Goal: Task Accomplishment & Management: Manage account settings

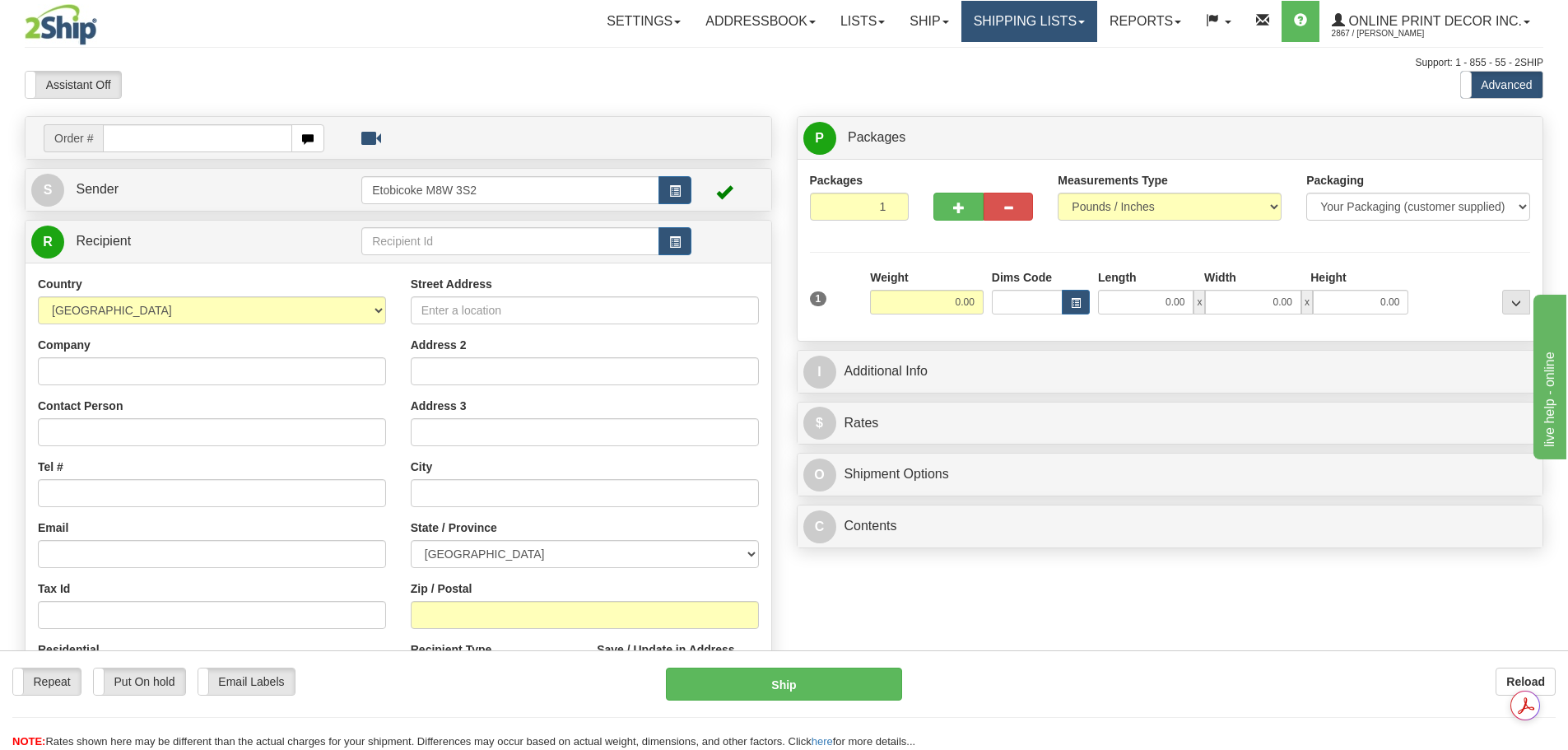
click at [1028, 34] on link "Shipping lists" at bounding box center [1029, 22] width 136 height 41
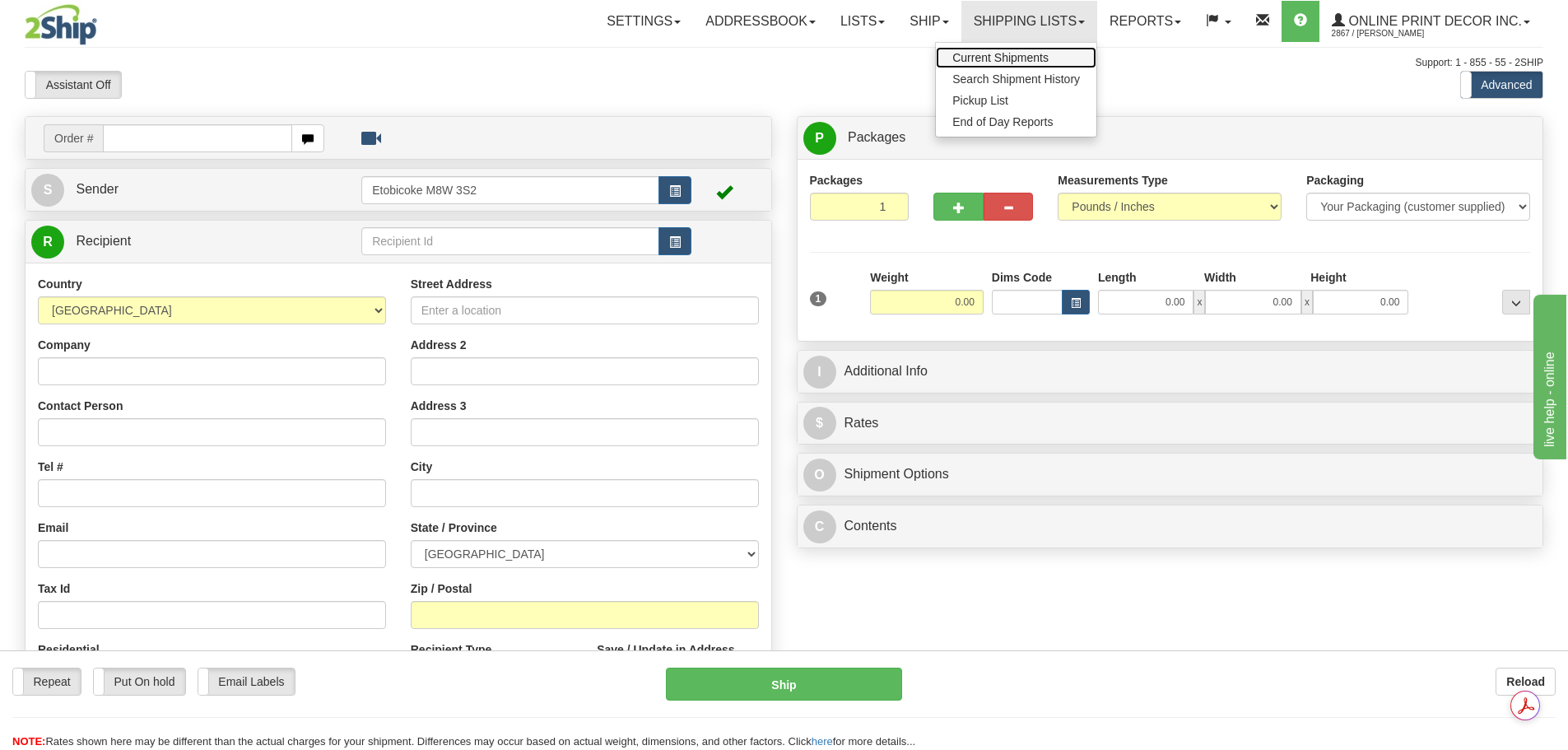
click at [1009, 59] on span "Current Shipments" at bounding box center [1000, 57] width 96 height 13
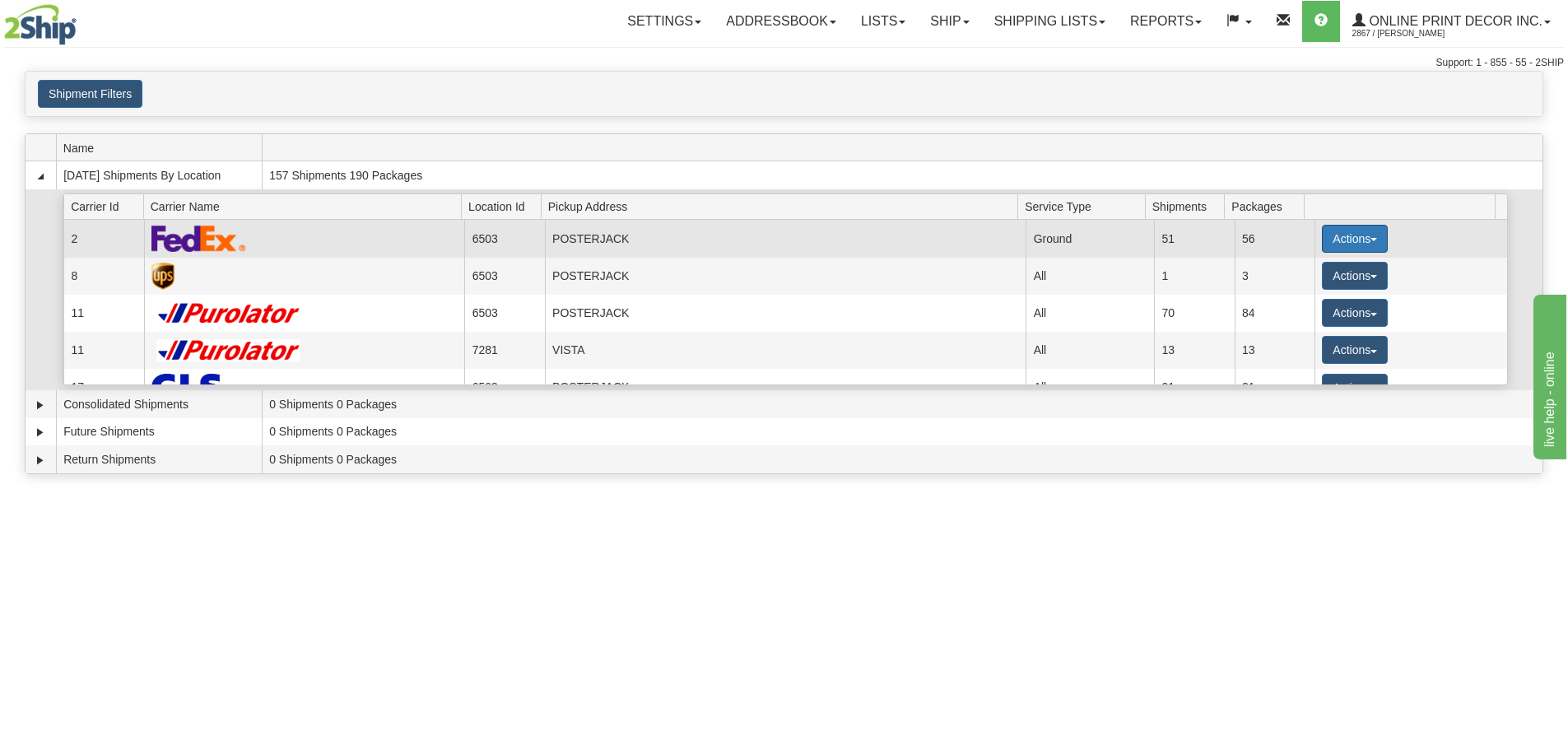
click at [1351, 239] on button "Actions" at bounding box center [1354, 238] width 66 height 28
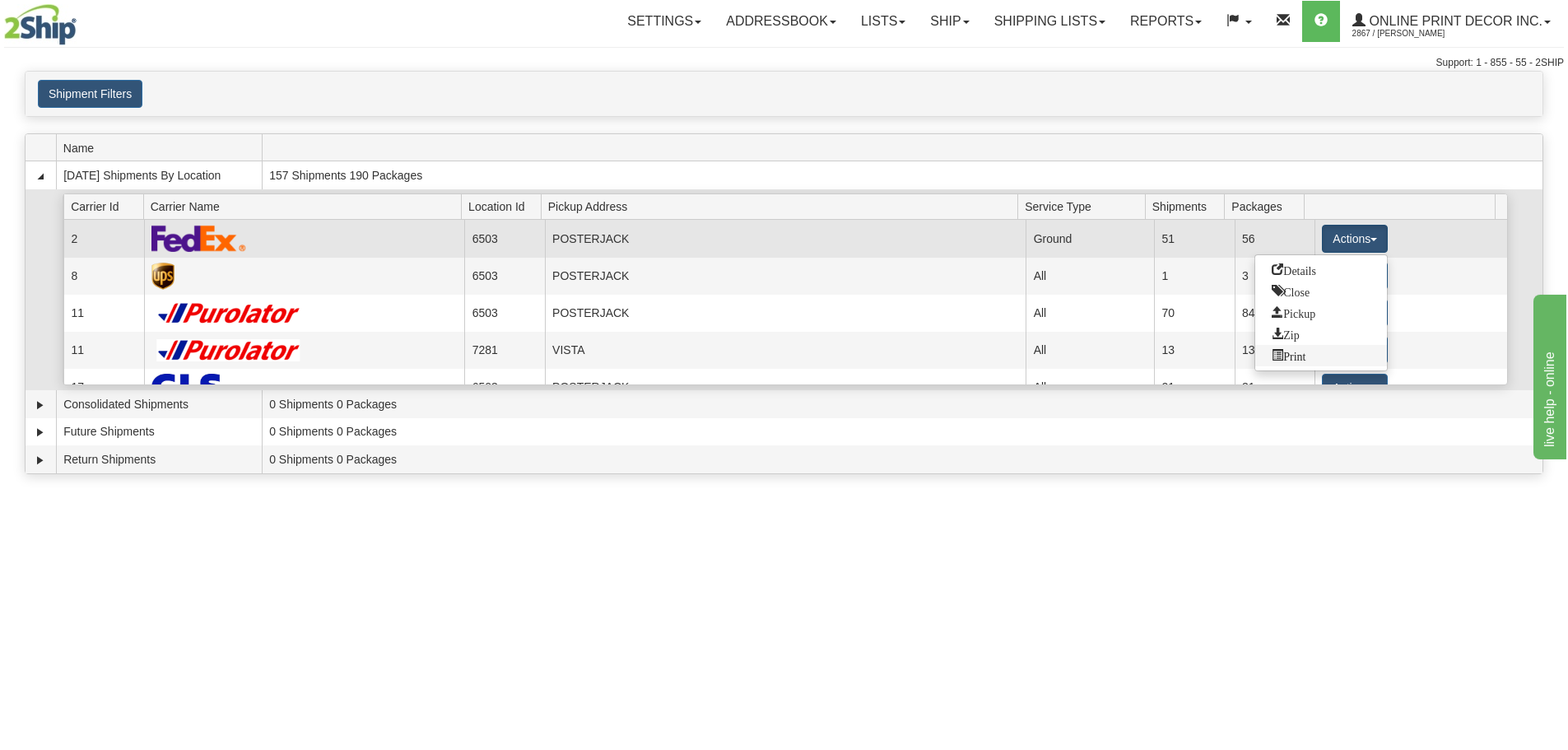
click at [1306, 350] on span "Print" at bounding box center [1289, 355] width 34 height 12
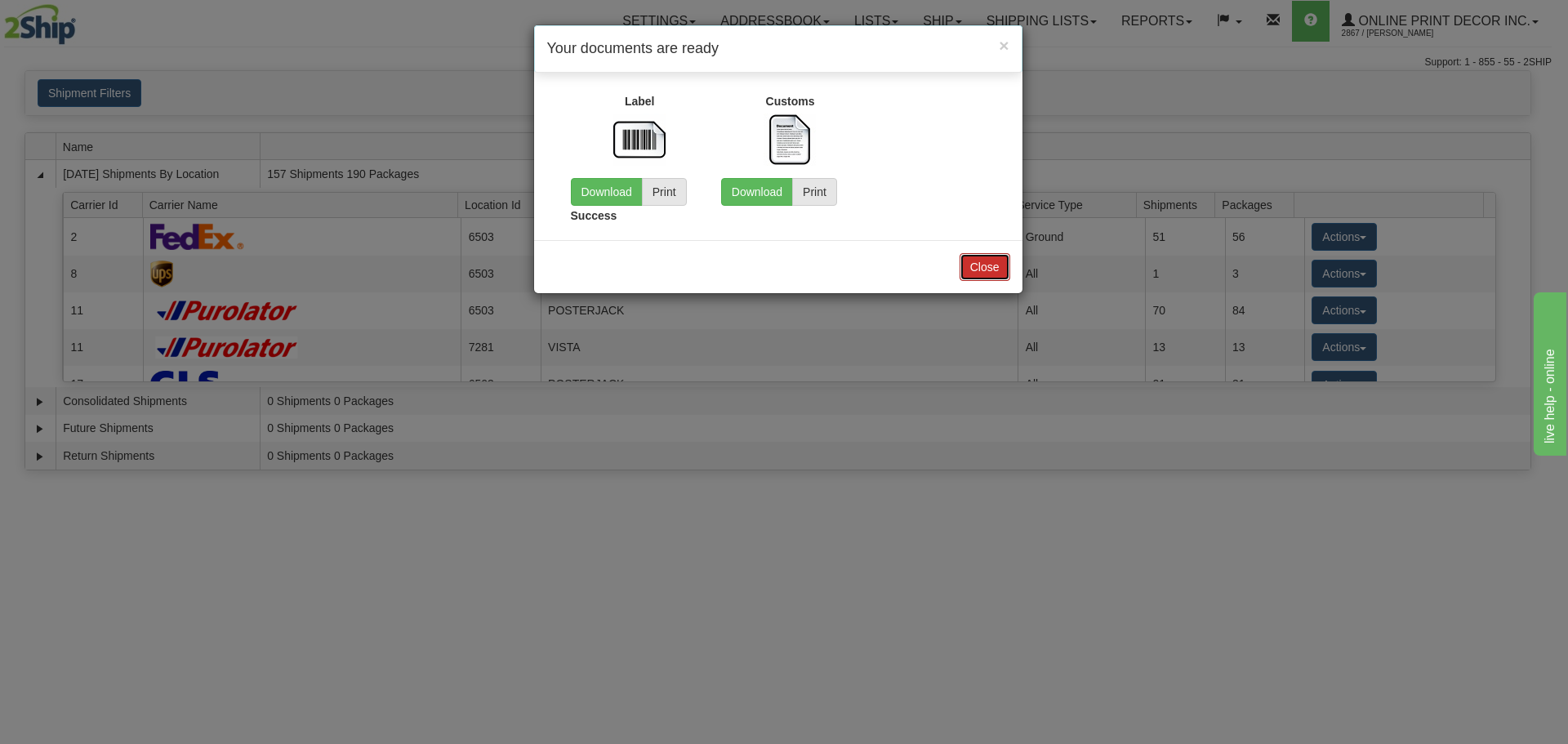
click at [977, 269] on button "Close" at bounding box center [984, 266] width 51 height 28
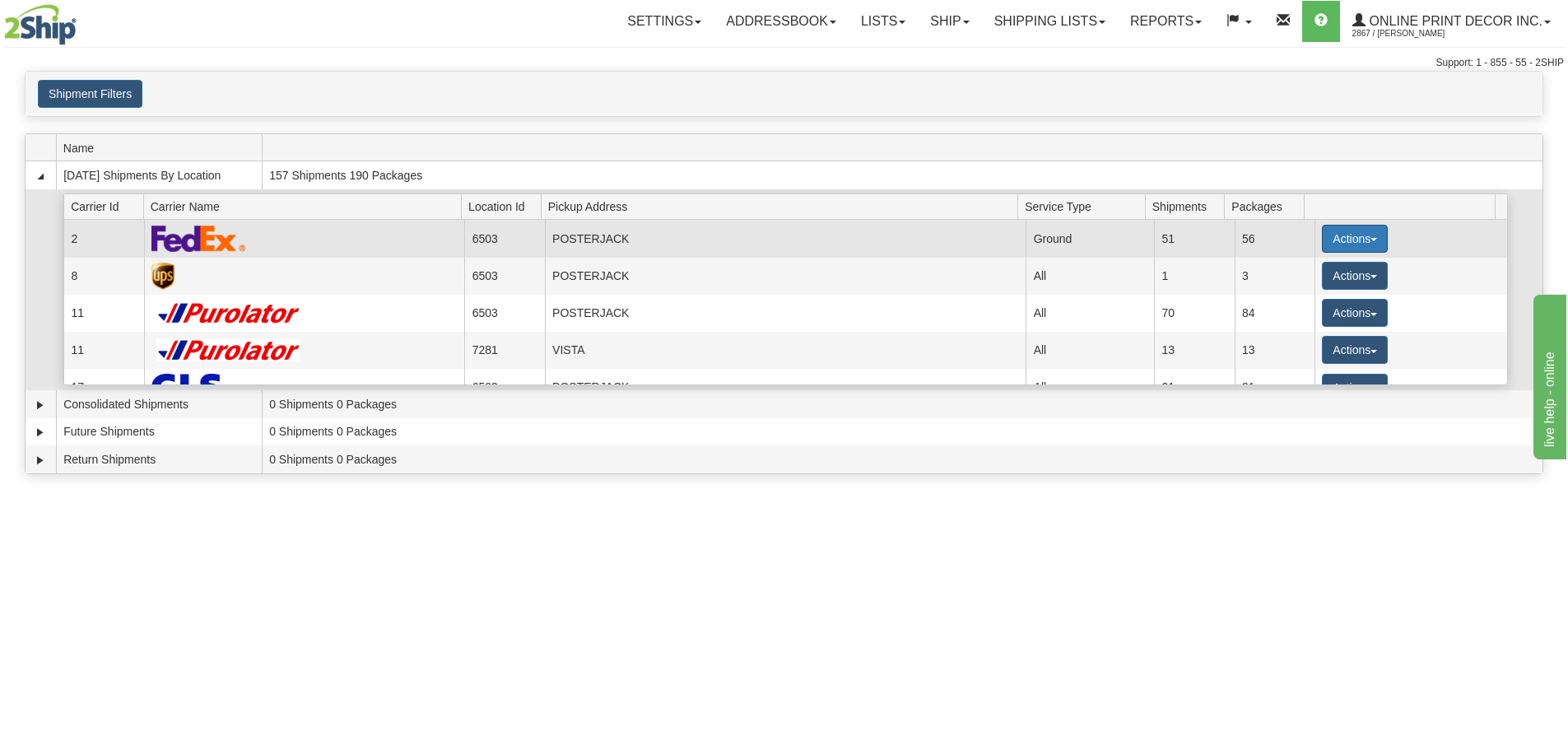
click at [1379, 242] on button "Actions" at bounding box center [1354, 238] width 66 height 28
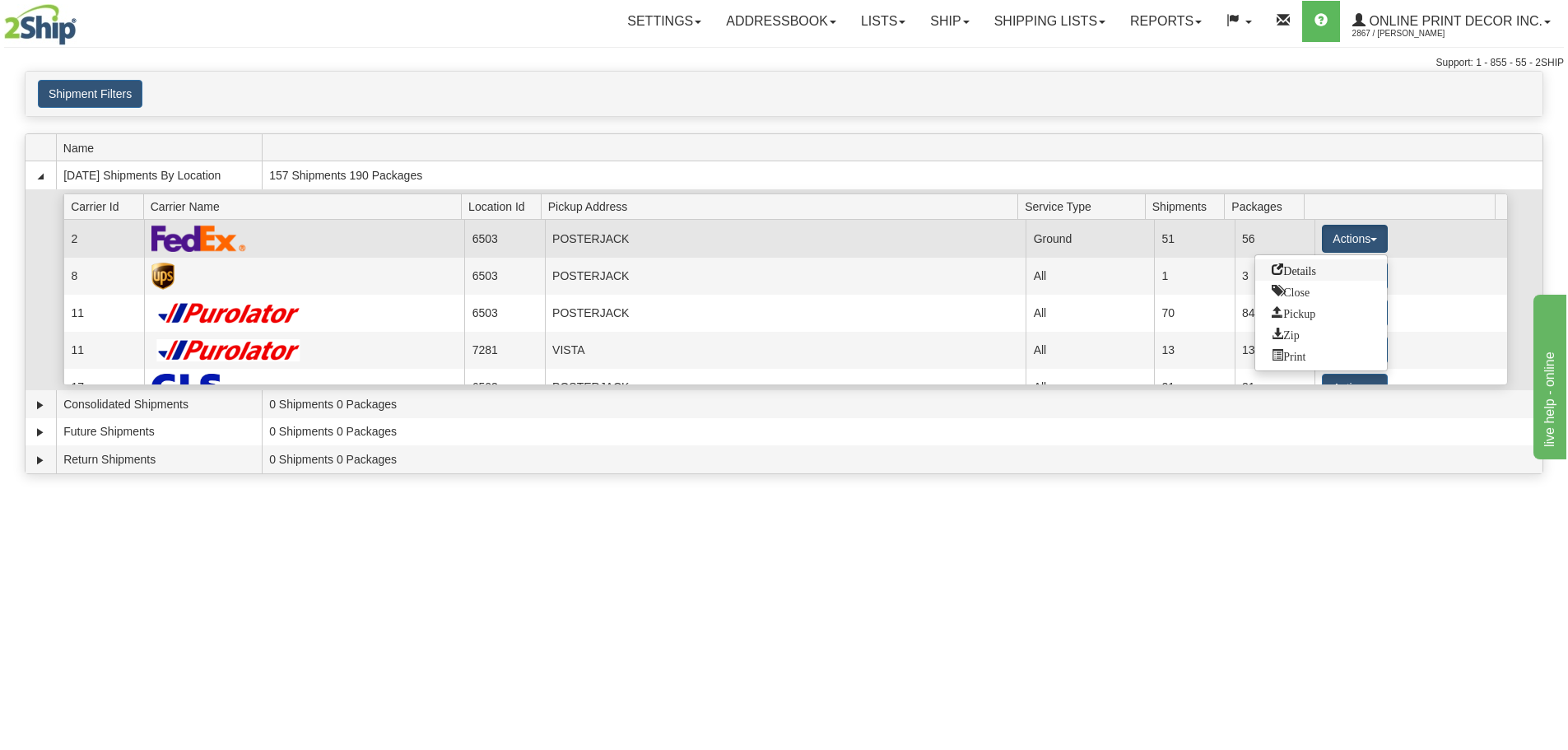
click at [1343, 267] on link "Details" at bounding box center [1321, 270] width 132 height 22
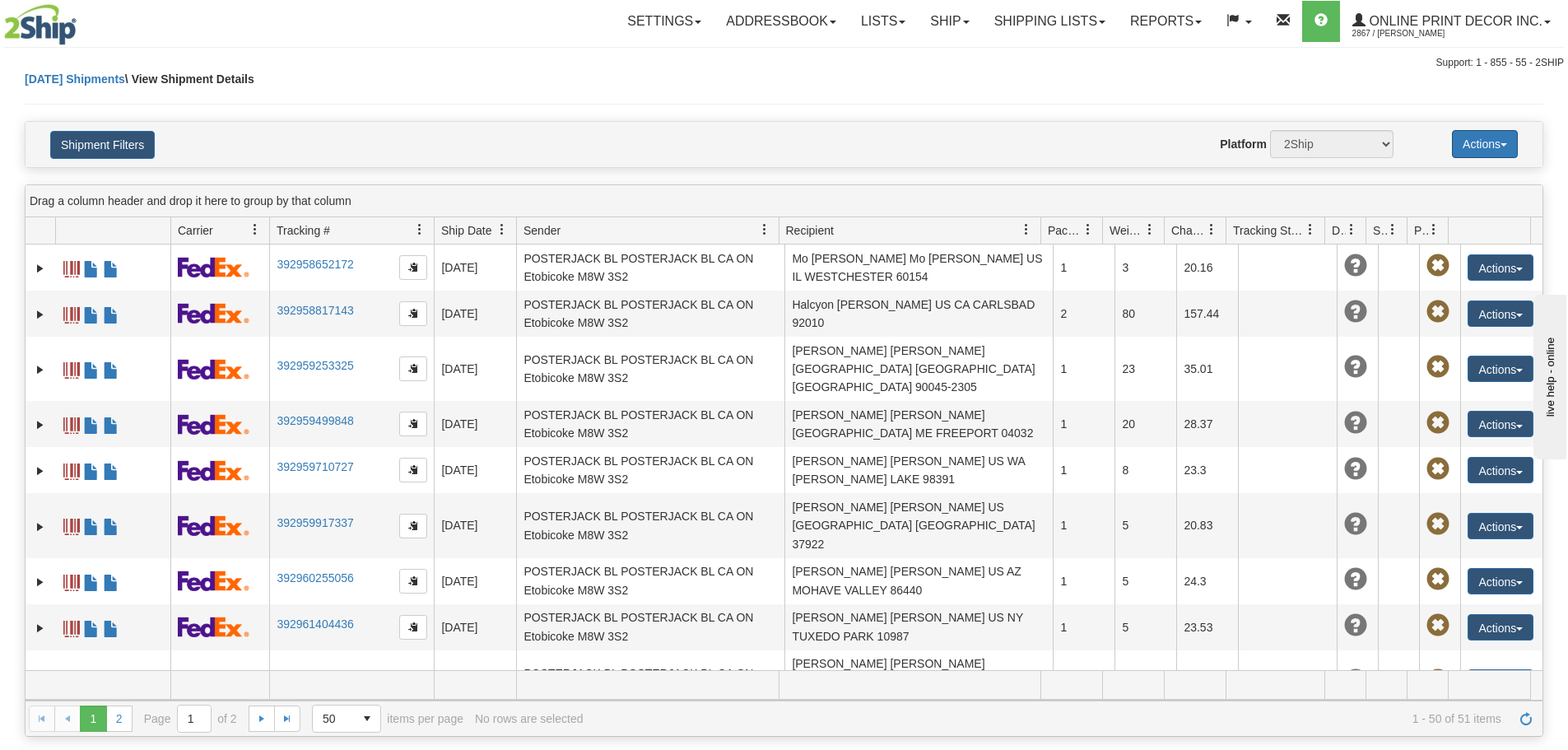
click at [1504, 152] on button "Actions" at bounding box center [1484, 144] width 66 height 28
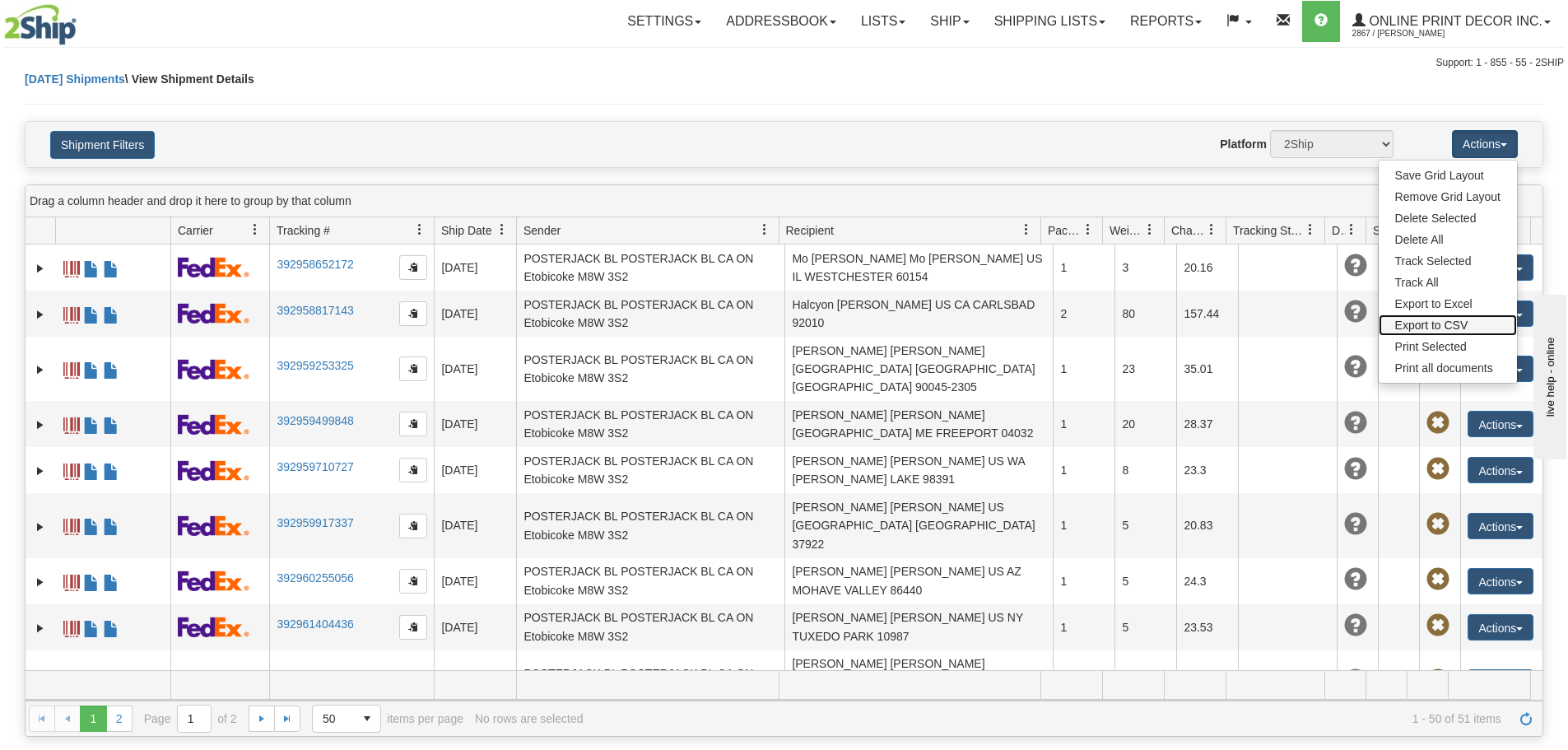
click at [1465, 321] on link "Export to CSV" at bounding box center [1448, 325] width 138 height 22
